Goal: Task Accomplishment & Management: Complete application form

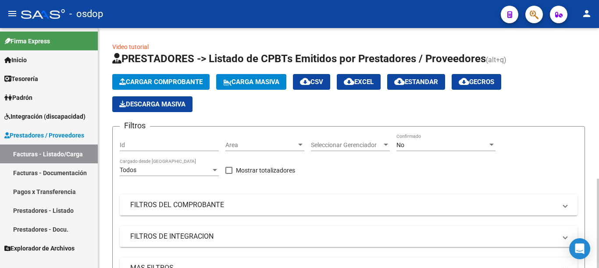
scroll to position [132, 0]
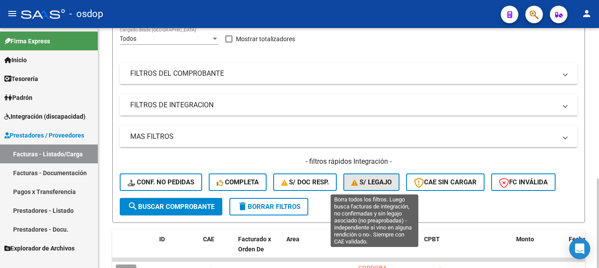
click at [383, 185] on span "S/ legajo" at bounding box center [371, 182] width 40 height 8
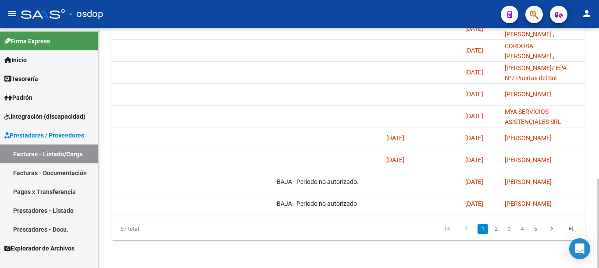
scroll to position [0, 766]
click at [495, 228] on link "2" at bounding box center [496, 230] width 11 height 10
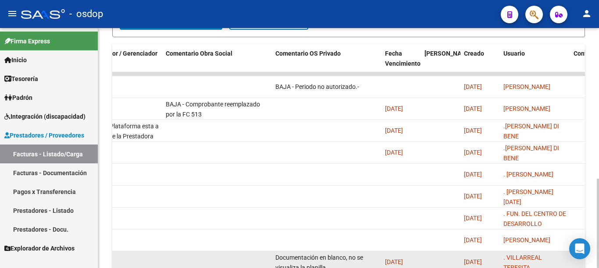
scroll to position [405, 0]
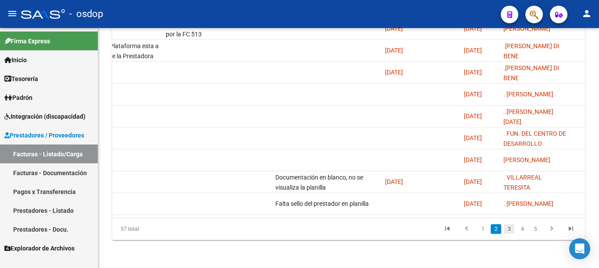
click at [507, 233] on link "3" at bounding box center [509, 230] width 11 height 10
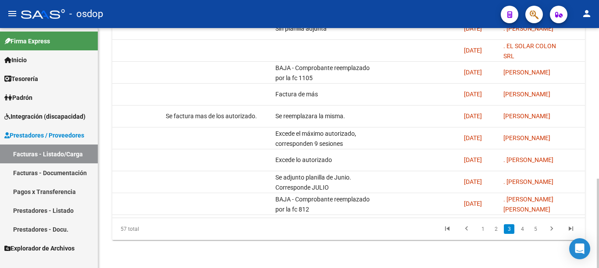
scroll to position [0, 815]
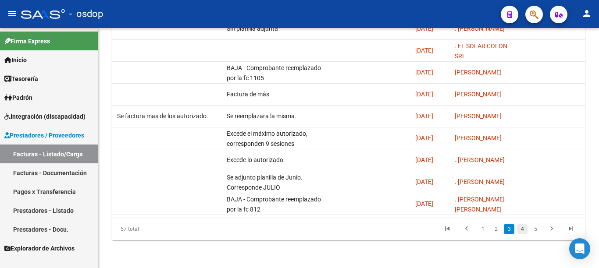
click at [523, 233] on link "4" at bounding box center [522, 230] width 11 height 10
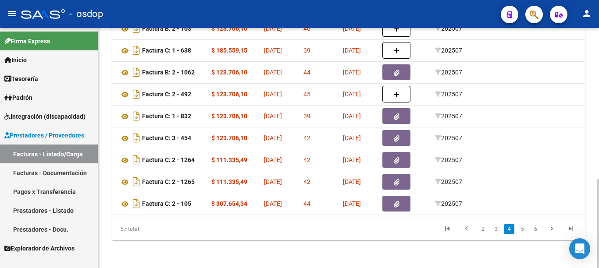
scroll to position [0, 104]
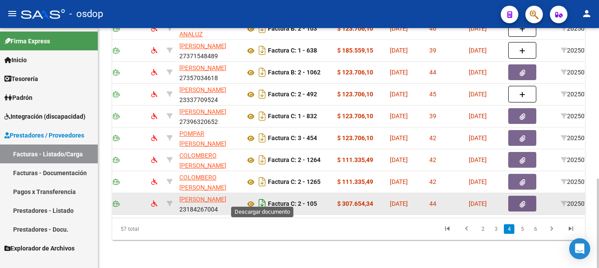
click at [262, 197] on icon "Descargar documento" at bounding box center [262, 204] width 11 height 14
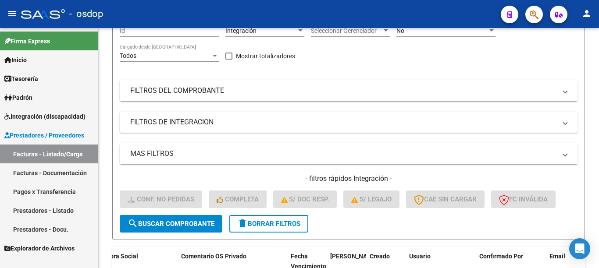
scroll to position [98, 0]
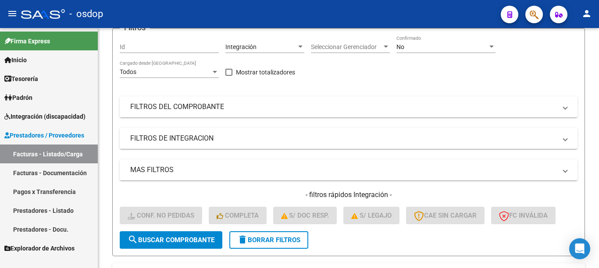
click at [361, 214] on span "S/ legajo" at bounding box center [371, 216] width 40 height 8
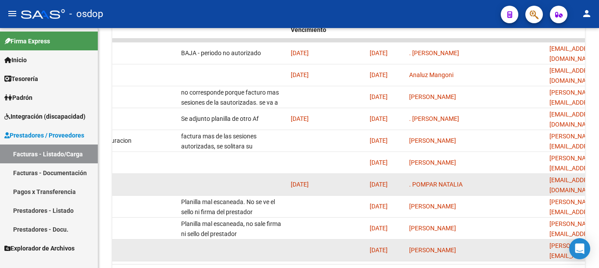
scroll to position [361, 0]
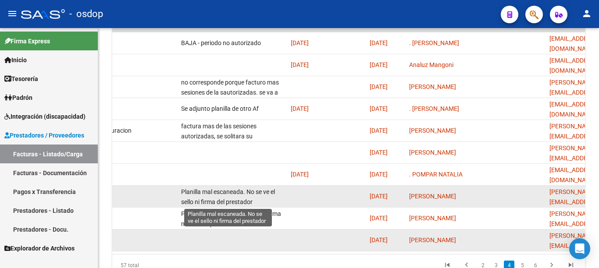
click at [247, 194] on span "Planilla mal escaneada. No se ve el sello ni firma del prestador" at bounding box center [228, 197] width 94 height 17
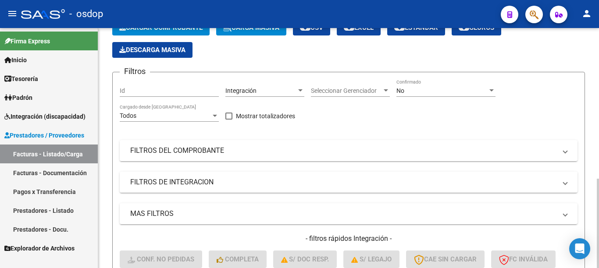
scroll to position [230, 0]
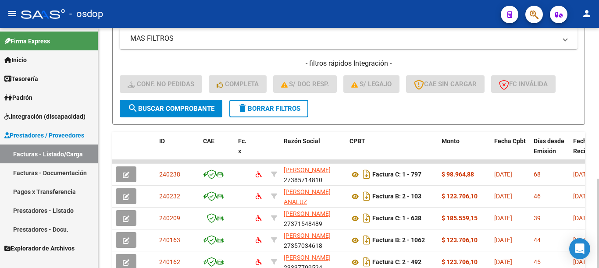
click at [272, 102] on button "delete Borrar Filtros" at bounding box center [268, 109] width 79 height 18
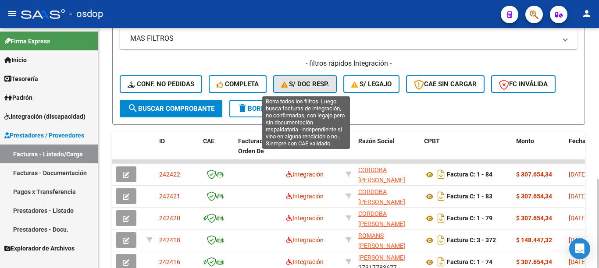
click at [322, 85] on span "S/ Doc Resp." at bounding box center [305, 84] width 48 height 8
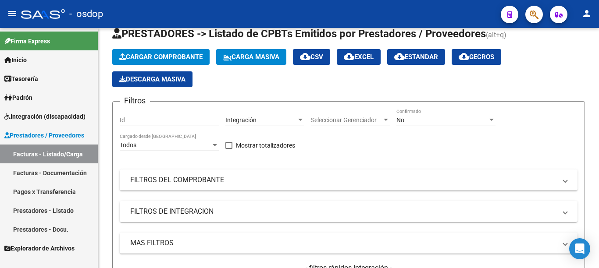
scroll to position [11, 0]
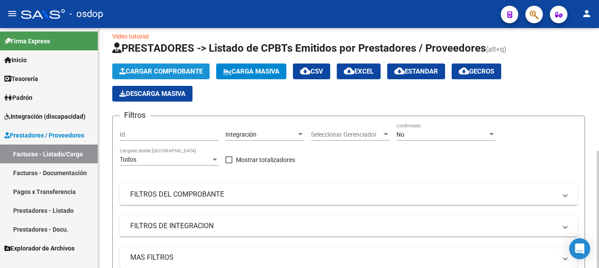
click at [146, 70] on span "Cargar Comprobante" at bounding box center [160, 72] width 83 height 8
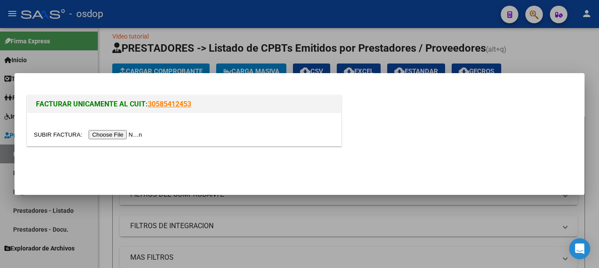
click at [127, 136] on input "file" at bounding box center [89, 134] width 111 height 9
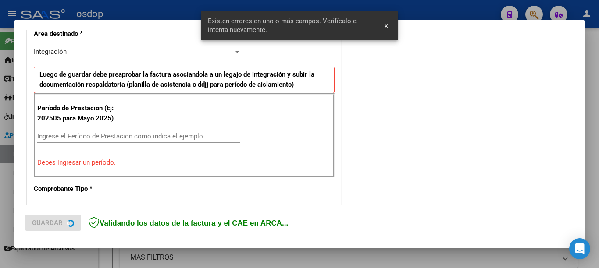
scroll to position [218, 0]
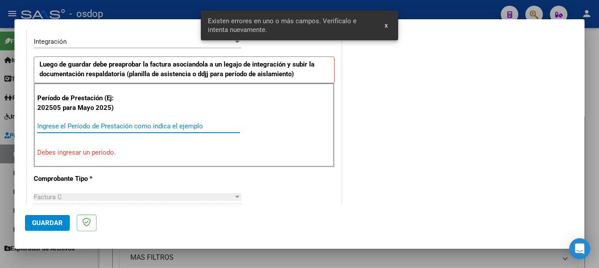
click at [99, 125] on input "Ingrese el Período de Prestación como indica el ejemplo" at bounding box center [138, 126] width 203 height 8
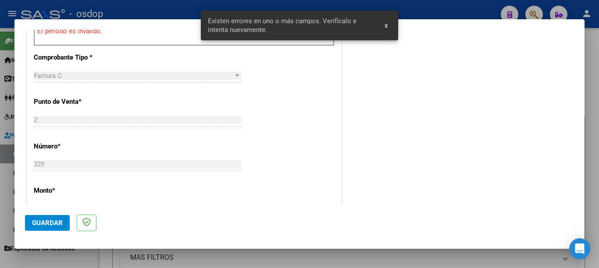
scroll to position [350, 0]
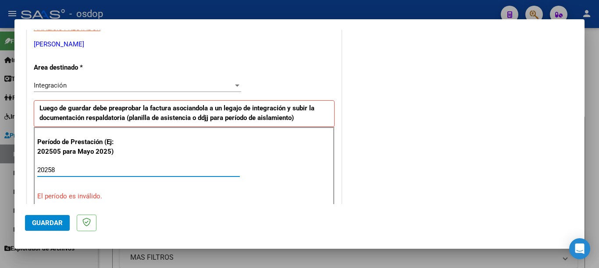
click at [43, 218] on button "Guardar" at bounding box center [47, 223] width 45 height 16
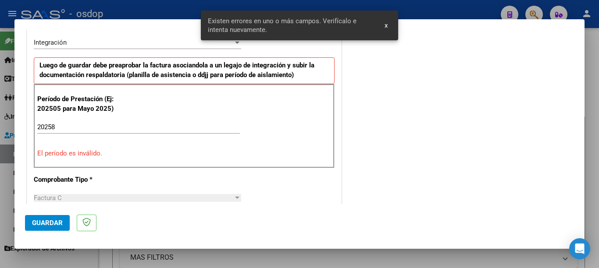
scroll to position [218, 0]
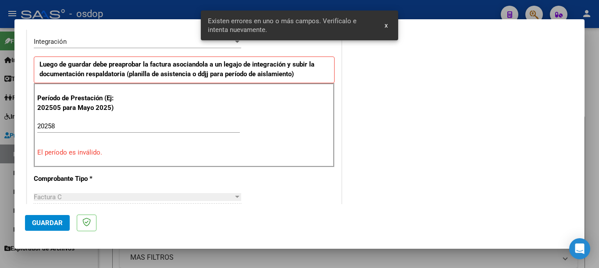
click at [53, 222] on span "Guardar" at bounding box center [47, 223] width 31 height 8
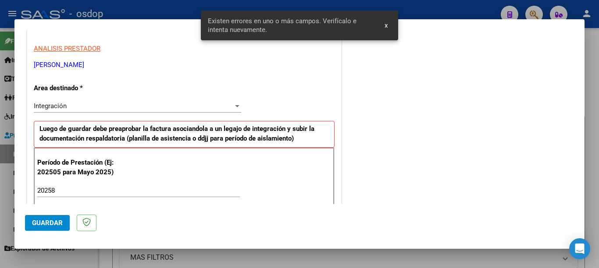
scroll to position [175, 0]
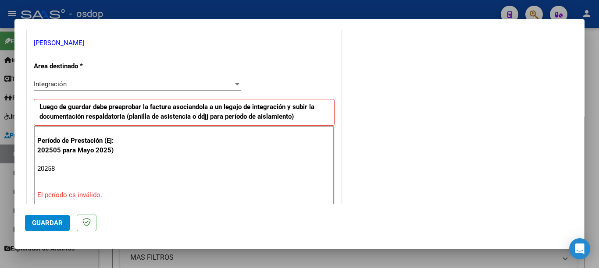
click at [50, 165] on input "20258" at bounding box center [138, 169] width 203 height 8
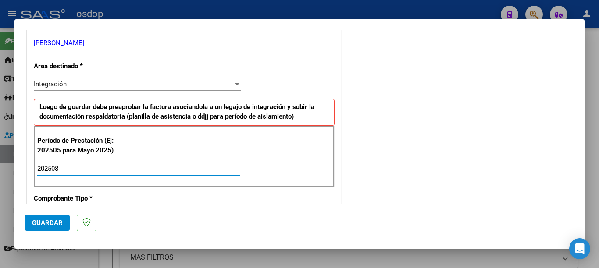
type input "202508"
click at [34, 217] on button "Guardar" at bounding box center [47, 223] width 45 height 16
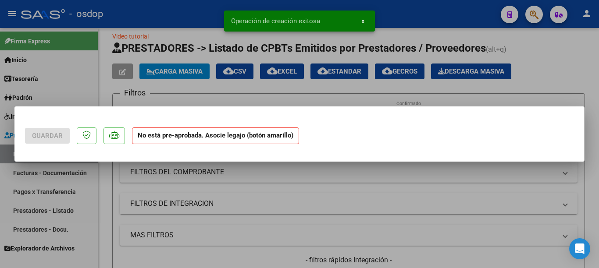
scroll to position [0, 0]
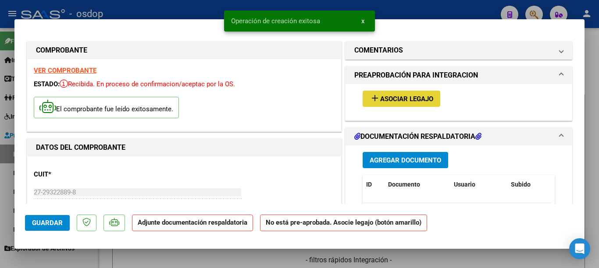
click at [399, 94] on button "add Asociar Legajo" at bounding box center [402, 99] width 78 height 16
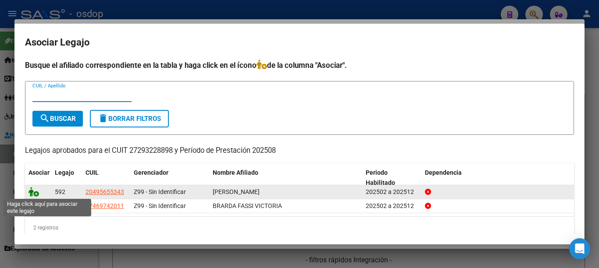
click at [29, 192] on icon at bounding box center [34, 192] width 11 height 10
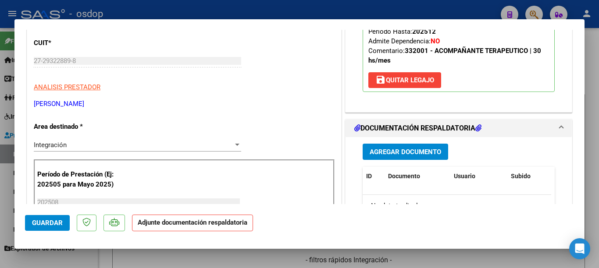
scroll to position [219, 0]
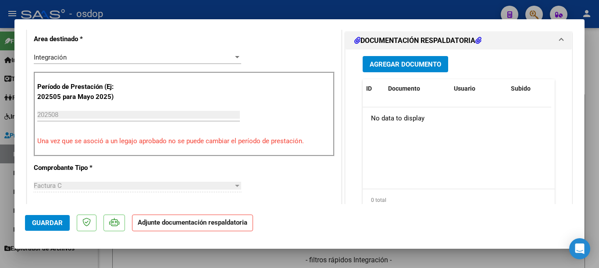
click at [398, 64] on span "Agregar Documento" at bounding box center [405, 65] width 71 height 8
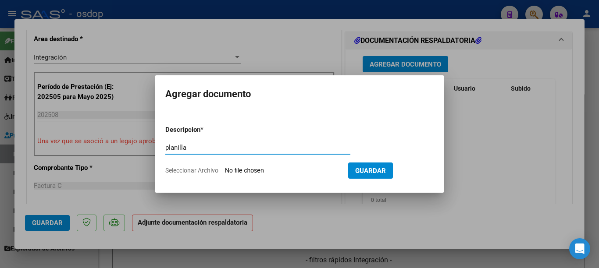
type input "planilla"
click at [302, 171] on input "Seleccionar Archivo" at bounding box center [283, 171] width 116 height 8
type input "C:\fakepath\zampedri plan 08.pdf"
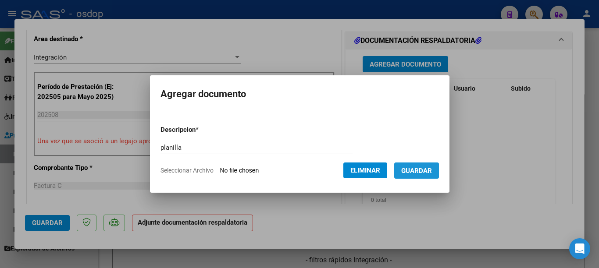
click at [423, 174] on span "Guardar" at bounding box center [416, 171] width 31 height 8
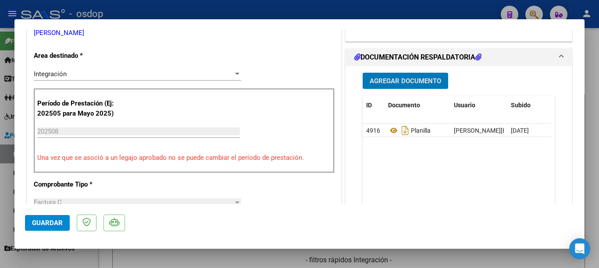
scroll to position [263, 0]
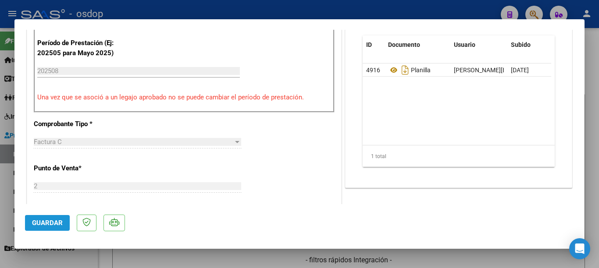
click at [45, 225] on span "Guardar" at bounding box center [47, 223] width 31 height 8
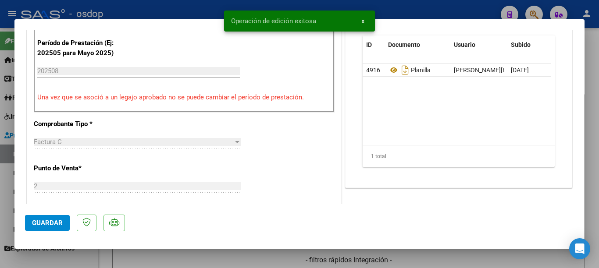
click at [0, 211] on div at bounding box center [299, 134] width 599 height 268
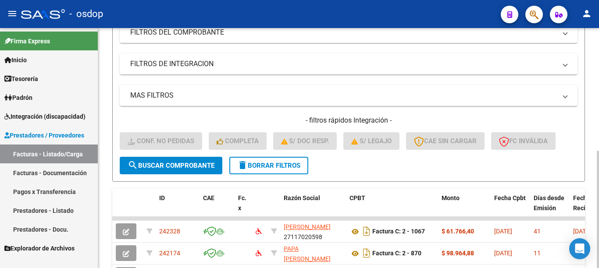
scroll to position [252, 0]
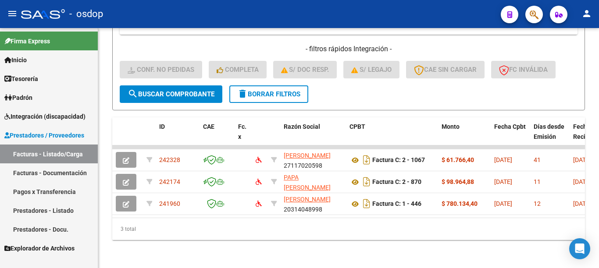
click at [57, 134] on span "Prestadores / Proveedores" at bounding box center [44, 136] width 80 height 10
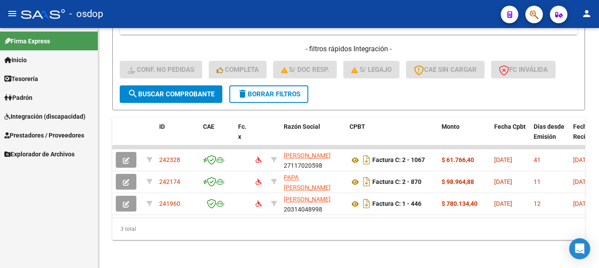
click at [57, 134] on span "Prestadores / Proveedores" at bounding box center [44, 136] width 80 height 10
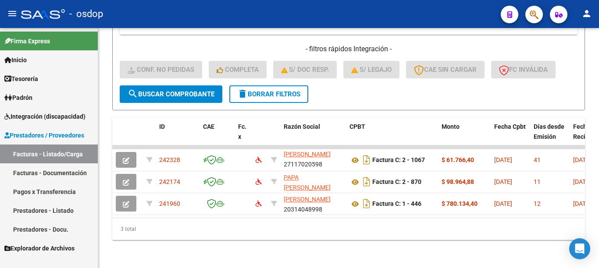
click at [30, 209] on link "Prestadores - Listado" at bounding box center [49, 210] width 98 height 19
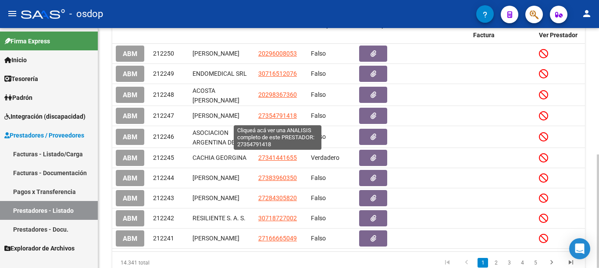
scroll to position [132, 0]
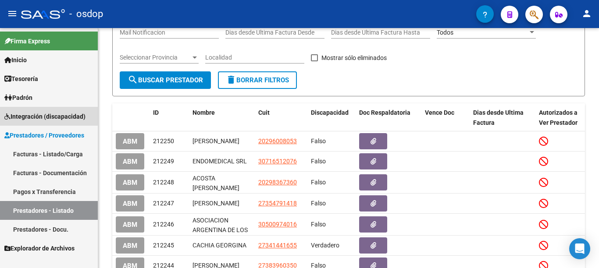
click at [63, 112] on span "Integración (discapacidad)" at bounding box center [44, 117] width 81 height 10
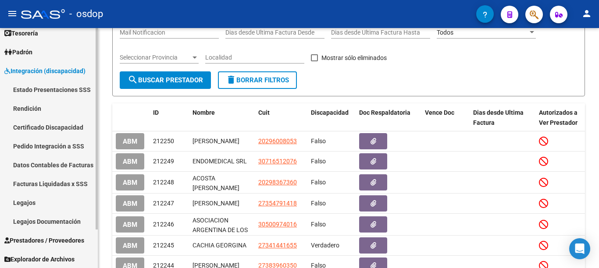
scroll to position [46, 0]
click at [68, 243] on span "Prestadores / Proveedores" at bounding box center [44, 241] width 80 height 10
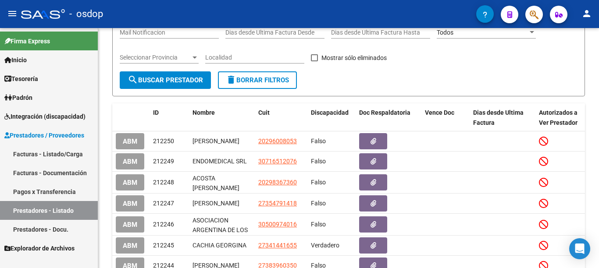
scroll to position [0, 0]
click at [31, 226] on link "Prestadores - Docu." at bounding box center [49, 229] width 98 height 19
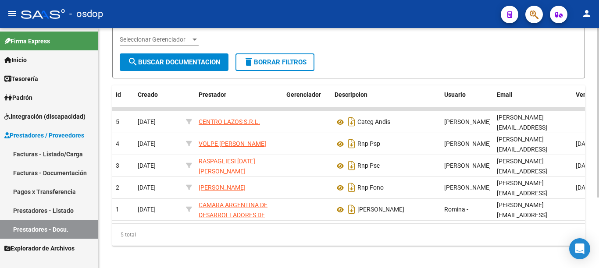
scroll to position [100, 0]
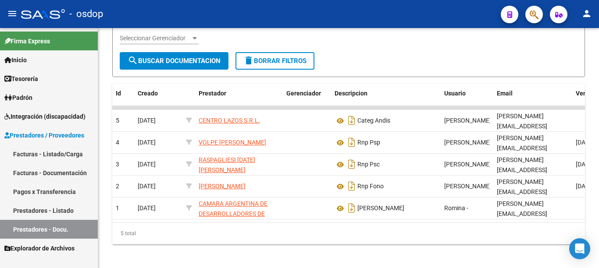
click at [49, 152] on link "Facturas - Listado/Carga" at bounding box center [49, 154] width 98 height 19
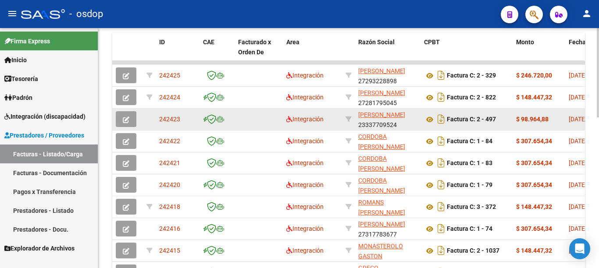
scroll to position [350, 0]
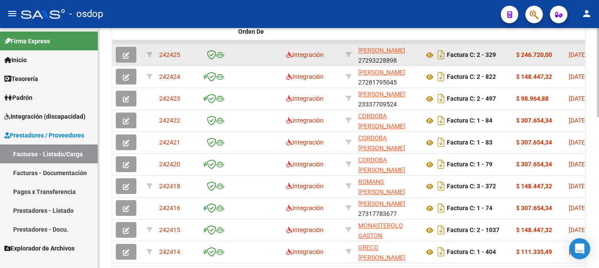
click at [164, 50] on div "242425" at bounding box center [177, 55] width 37 height 10
click at [176, 62] on datatable-body-cell "242425" at bounding box center [178, 54] width 44 height 21
click at [175, 57] on span "242425" at bounding box center [169, 54] width 21 height 7
copy span "242425"
